Goal: Transaction & Acquisition: Book appointment/travel/reservation

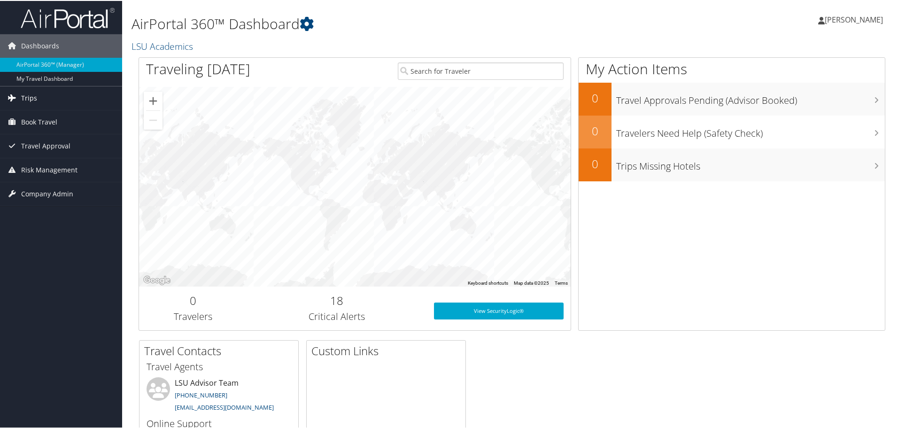
click at [31, 94] on span "Trips" at bounding box center [29, 97] width 16 height 23
click at [35, 162] on span "Book Travel" at bounding box center [39, 163] width 36 height 23
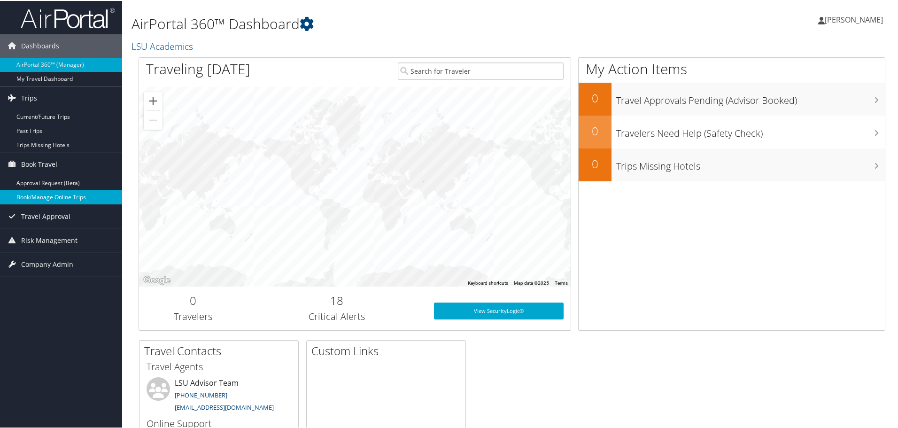
click at [58, 199] on link "Book/Manage Online Trips" at bounding box center [61, 196] width 122 height 14
